Goal: Transaction & Acquisition: Purchase product/service

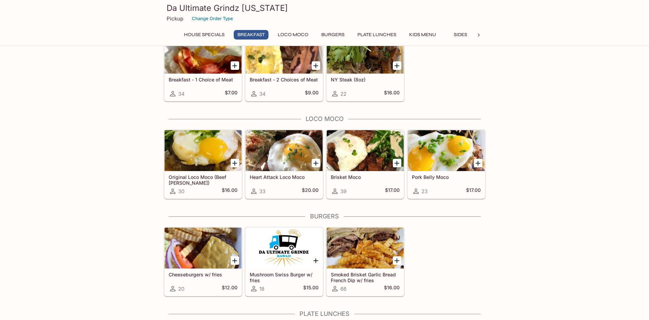
scroll to position [239, 0]
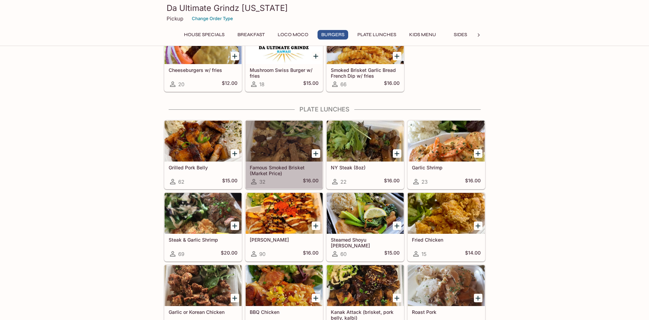
click at [275, 151] on div at bounding box center [284, 141] width 77 height 41
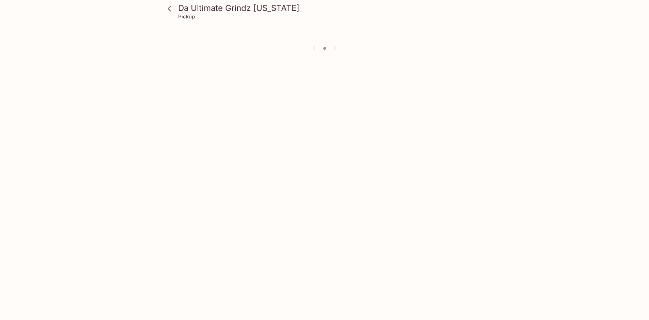
scroll to position [59, 0]
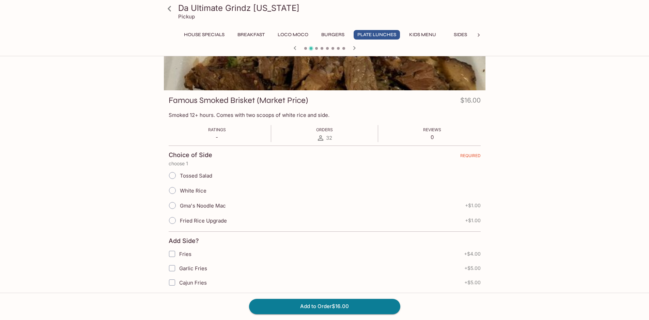
click at [323, 70] on div at bounding box center [325, 45] width 322 height 90
click at [201, 37] on button "House Specials" at bounding box center [204, 35] width 48 height 10
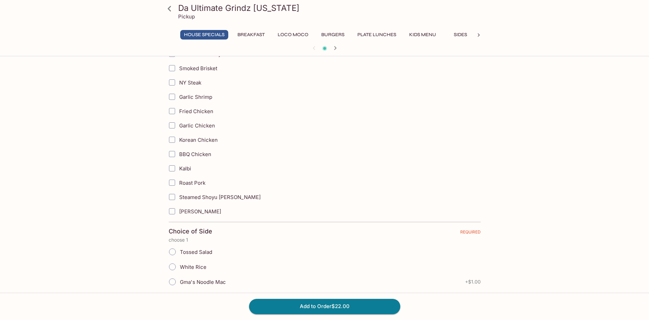
scroll to position [0, 0]
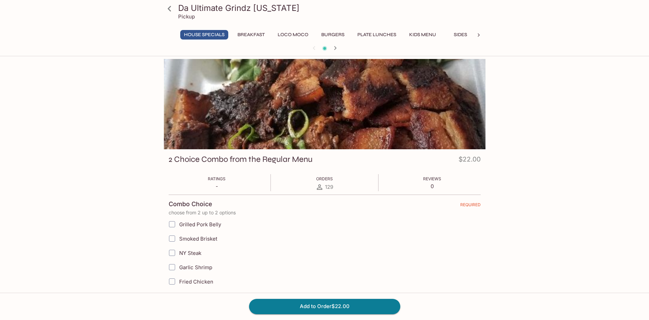
click at [170, 6] on icon at bounding box center [169, 8] width 3 height 5
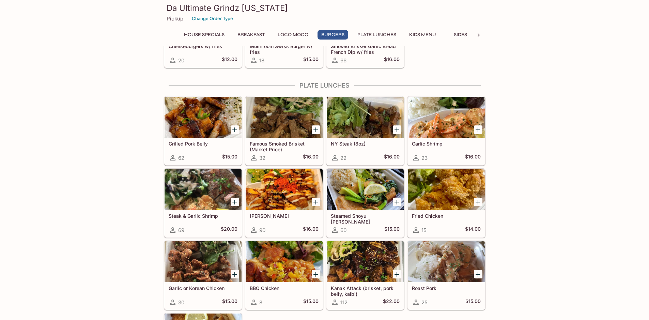
scroll to position [349, 0]
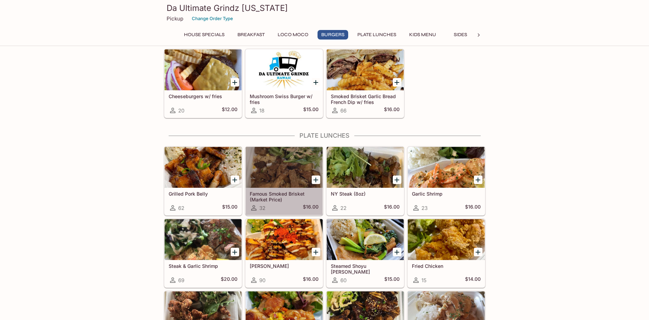
click at [298, 172] on div at bounding box center [284, 167] width 77 height 41
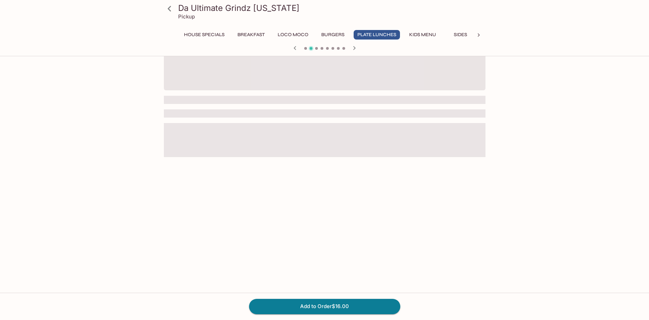
scroll to position [59, 0]
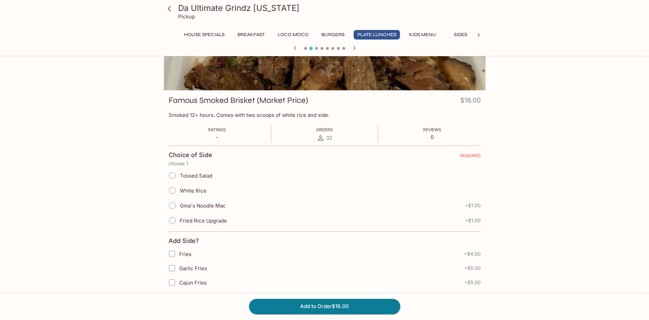
click at [389, 57] on div at bounding box center [325, 45] width 322 height 90
click at [357, 48] on icon "button" at bounding box center [354, 48] width 8 height 8
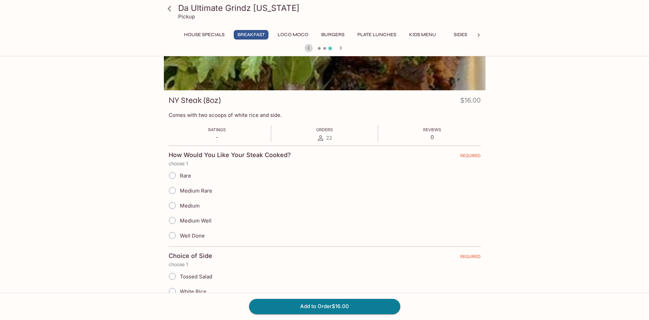
click at [309, 48] on icon "button" at bounding box center [309, 48] width 8 height 8
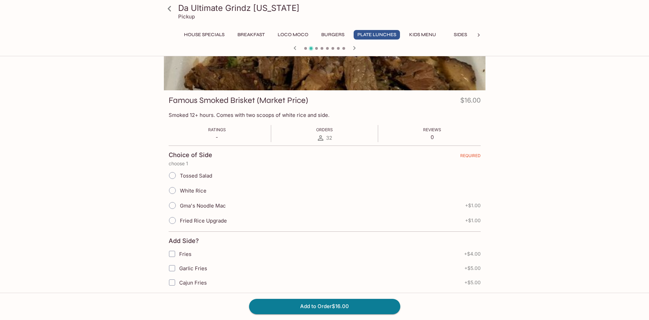
click at [308, 49] on div at bounding box center [325, 45] width 322 height 90
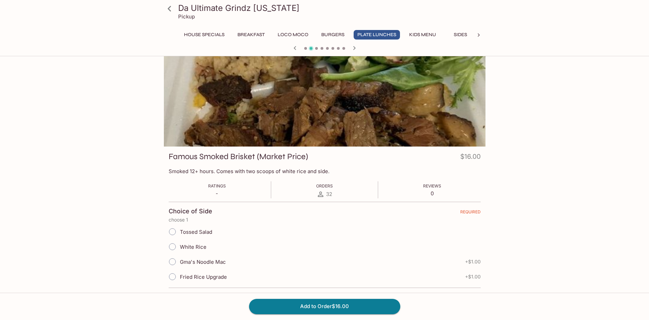
scroll to position [0, 0]
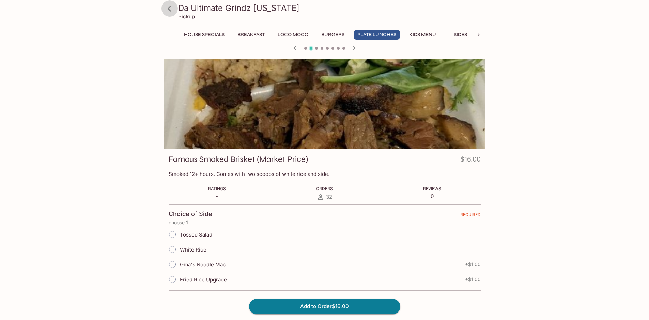
click at [174, 10] on icon at bounding box center [170, 9] width 12 height 12
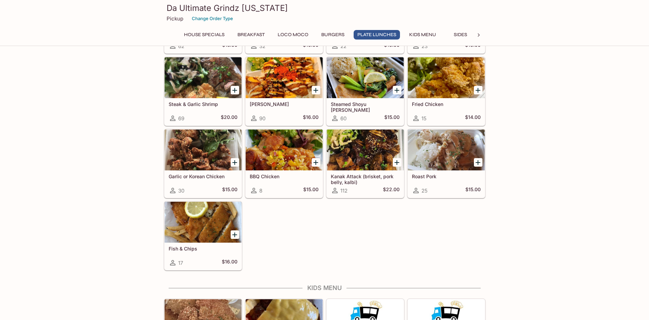
scroll to position [451, 0]
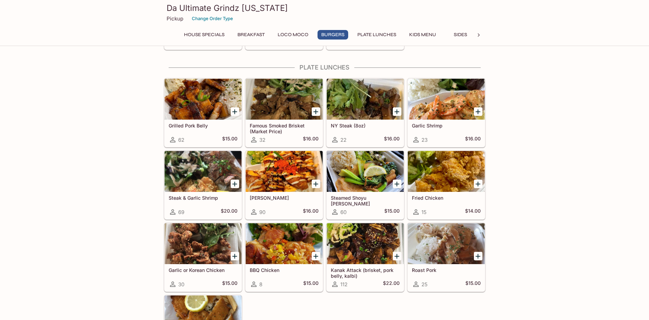
click at [455, 109] on div at bounding box center [446, 99] width 77 height 41
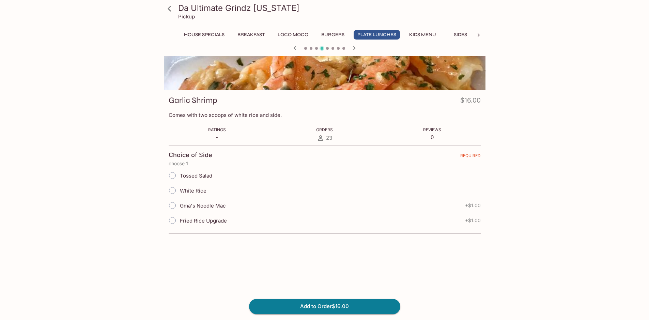
scroll to position [59, 0]
click at [171, 11] on icon at bounding box center [169, 8] width 3 height 5
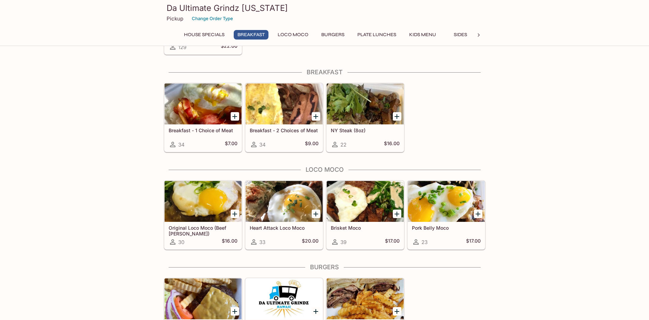
scroll to position [136, 0]
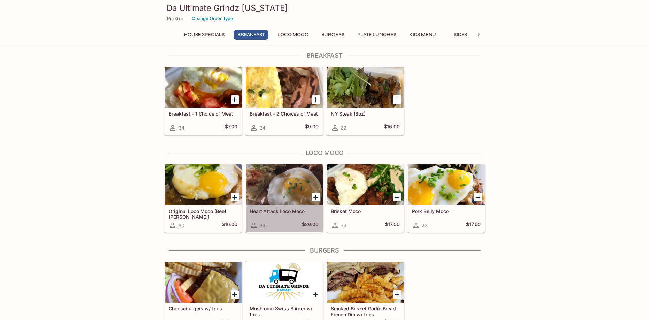
click at [279, 185] on div at bounding box center [284, 184] width 77 height 41
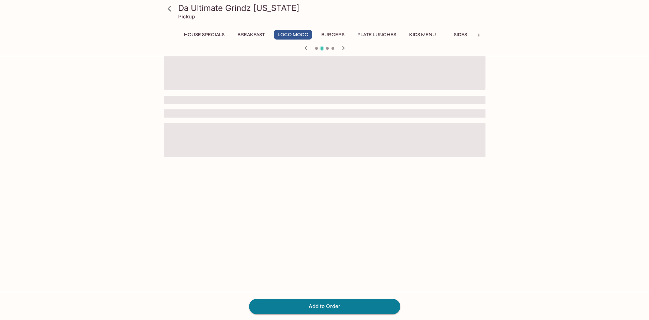
scroll to position [59, 0]
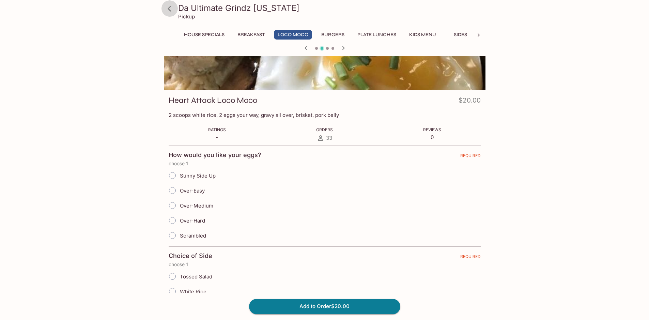
click at [171, 6] on icon at bounding box center [170, 9] width 12 height 12
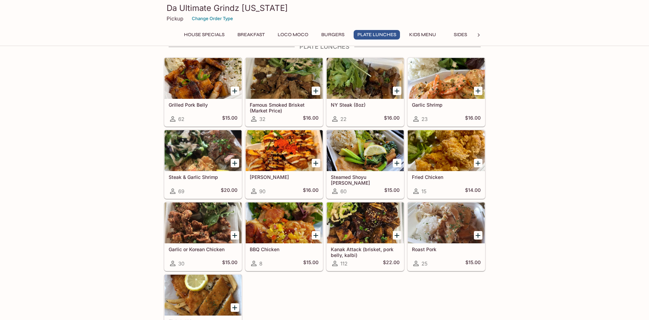
scroll to position [443, 0]
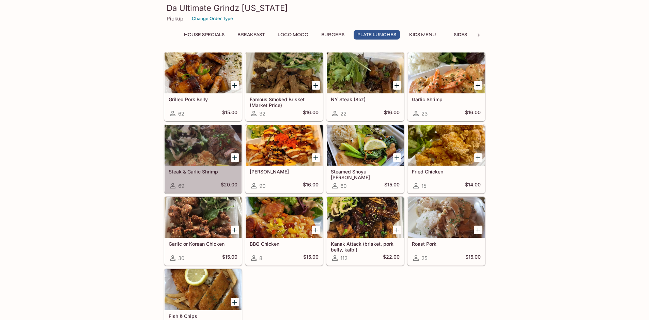
click at [204, 146] on div at bounding box center [203, 145] width 77 height 41
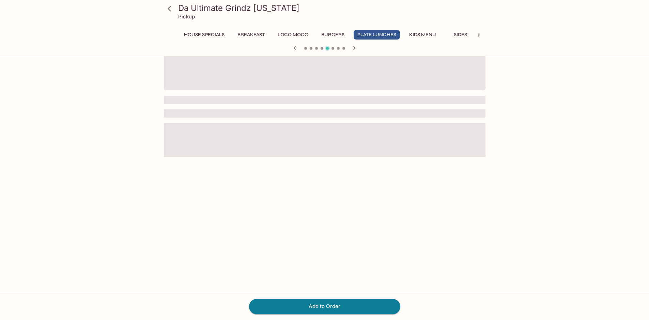
scroll to position [59, 0]
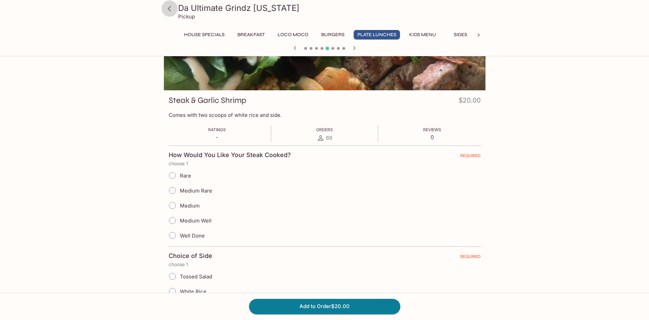
click at [170, 8] on icon at bounding box center [170, 9] width 12 height 12
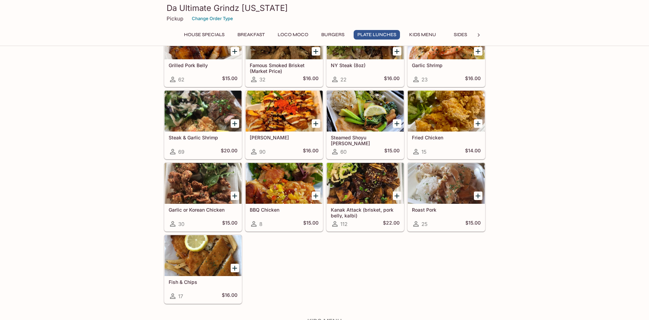
scroll to position [546, 0]
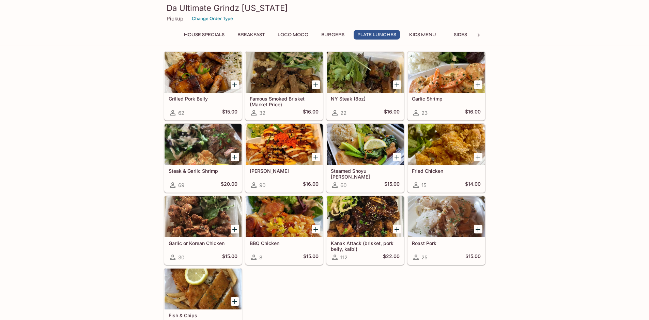
click at [357, 220] on div at bounding box center [365, 216] width 77 height 41
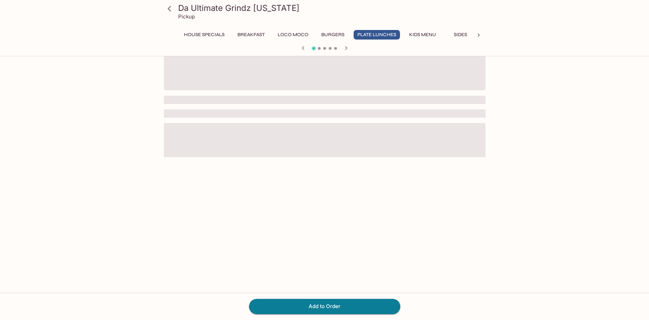
scroll to position [59, 0]
